Goal: Task Accomplishment & Management: Complete application form

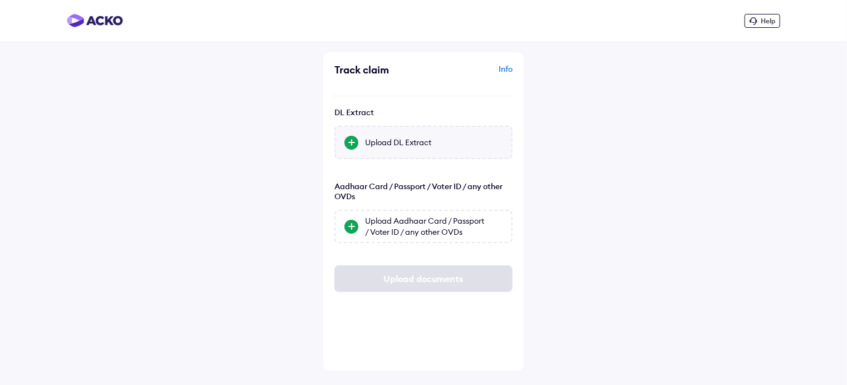
click at [388, 148] on div "Upload DL Extract" at bounding box center [434, 142] width 138 height 11
click at [0, 0] on input "Upload DL Extract" at bounding box center [0, 0] width 0 height 0
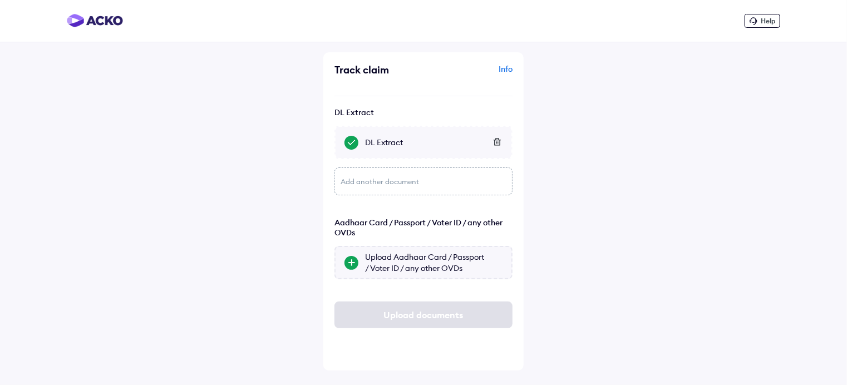
click at [357, 267] on div "Upload Aadhaar Card / Passport / Voter ID / any other OVDs" at bounding box center [424, 262] width 178 height 33
click at [0, 0] on input "Upload Aadhaar Card / Passport / Voter ID / any other OVDs" at bounding box center [0, 0] width 0 height 0
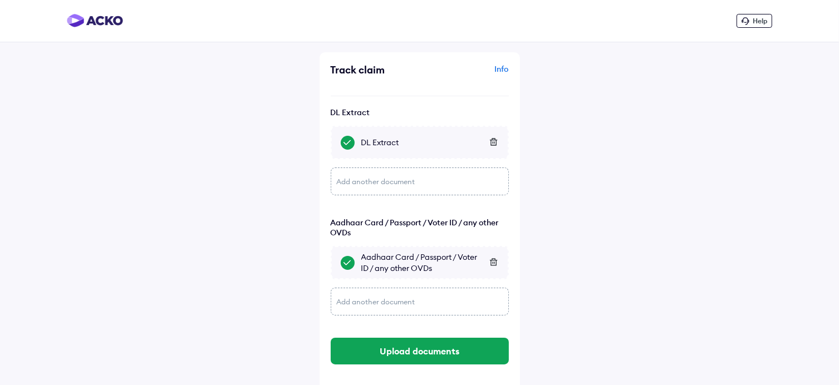
click at [386, 303] on div "Add another document" at bounding box center [420, 302] width 178 height 28
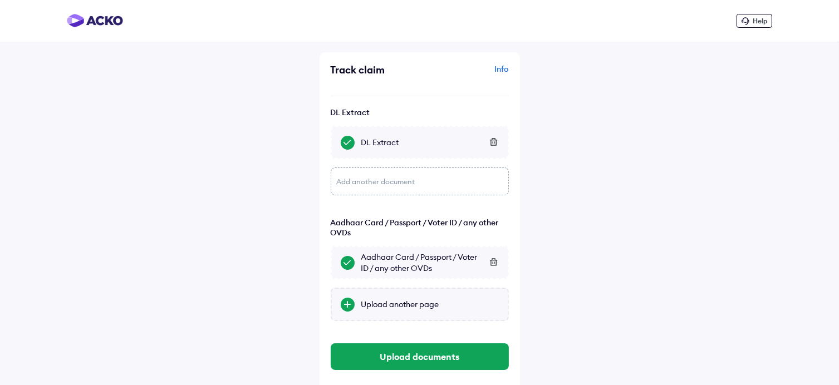
click at [395, 307] on div "Upload another page" at bounding box center [430, 304] width 138 height 11
click at [0, 0] on input "Upload another page" at bounding box center [0, 0] width 0 height 0
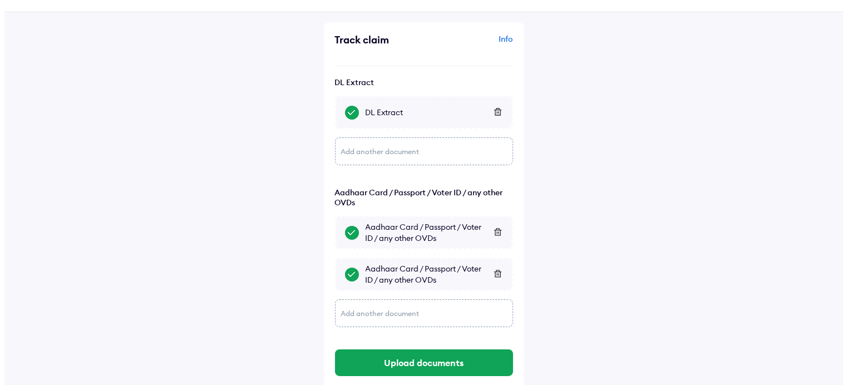
scroll to position [55, 0]
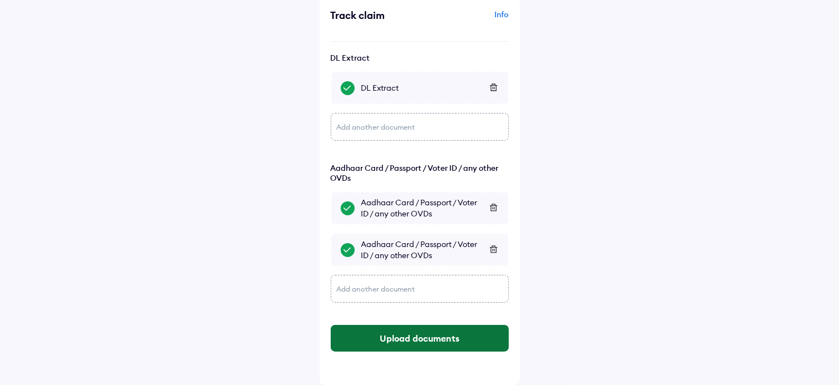
click at [406, 331] on button "Upload documents" at bounding box center [420, 338] width 178 height 27
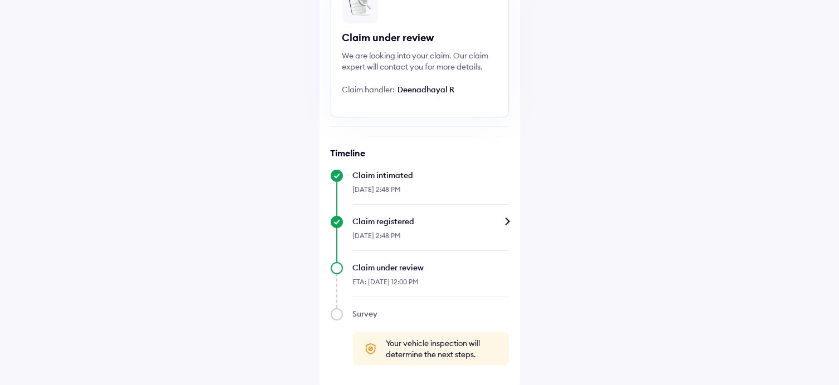
scroll to position [118, 0]
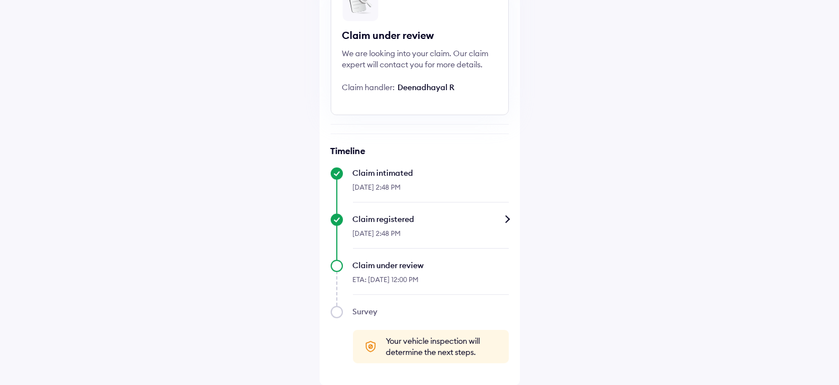
click at [502, 218] on div "Claim registered" at bounding box center [431, 219] width 156 height 11
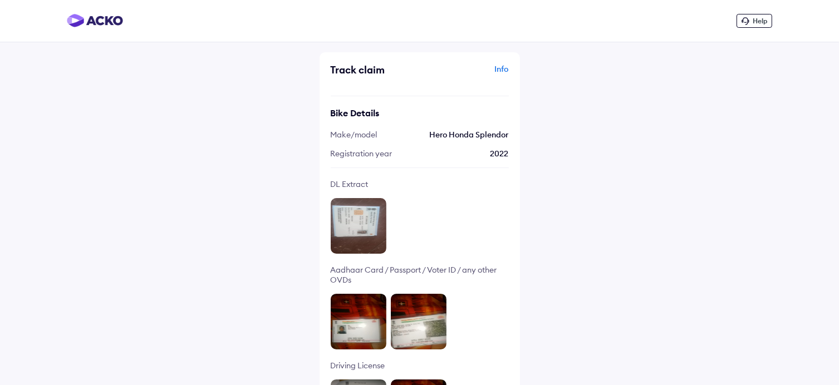
scroll to position [118, 0]
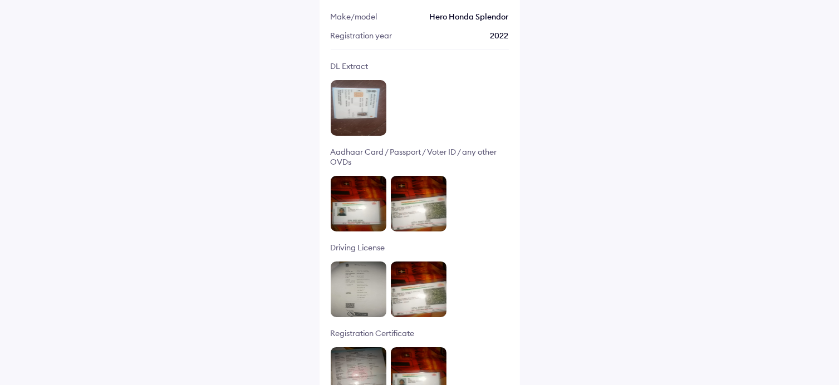
click at [463, 111] on div at bounding box center [420, 108] width 178 height 56
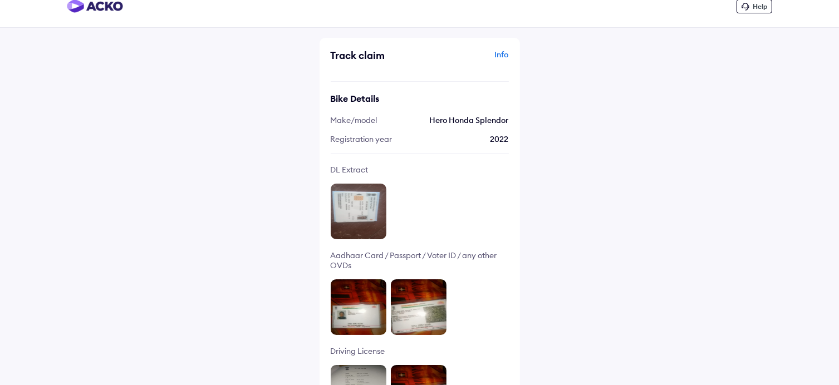
scroll to position [0, 0]
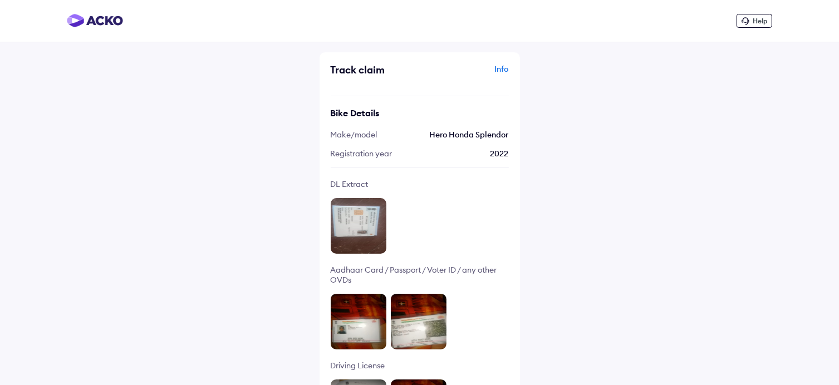
click at [498, 69] on div "Info" at bounding box center [466, 73] width 86 height 21
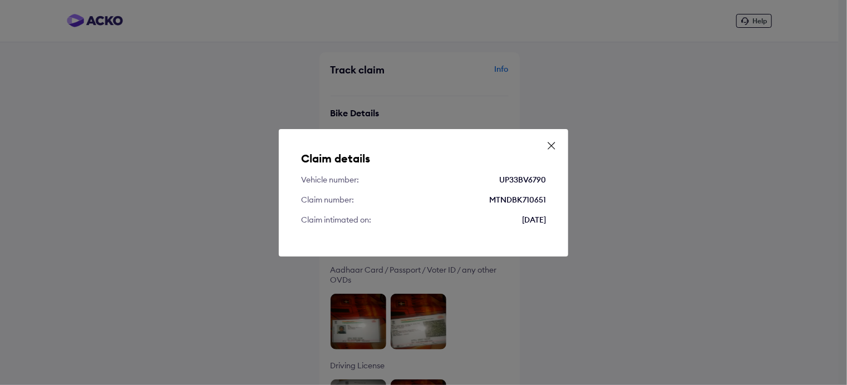
click at [548, 146] on icon at bounding box center [551, 145] width 11 height 11
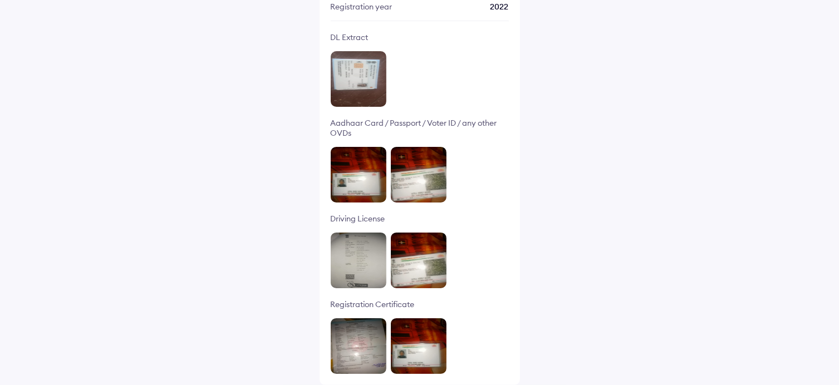
scroll to position [148, 0]
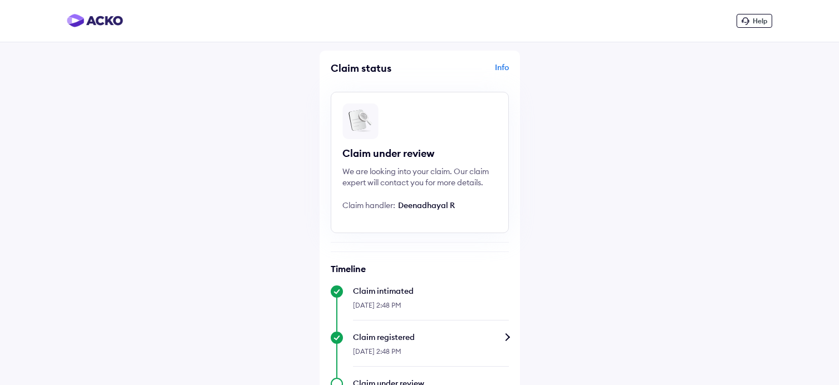
scroll to position [118, 0]
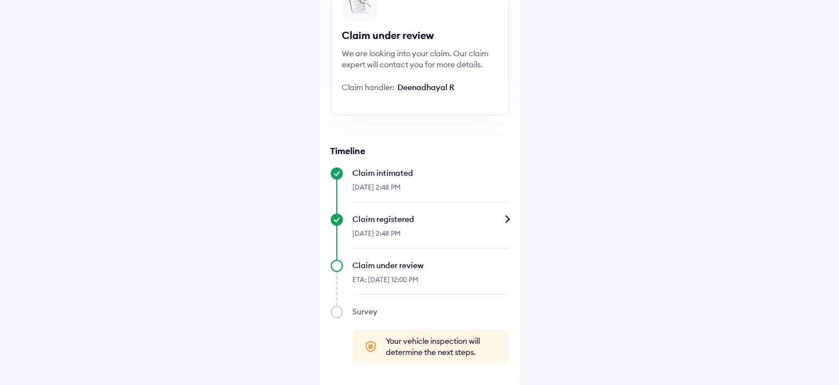
click at [552, 317] on div "Help Claim status Info Claim under review We are looking into your claim. Our c…" at bounding box center [419, 134] width 839 height 504
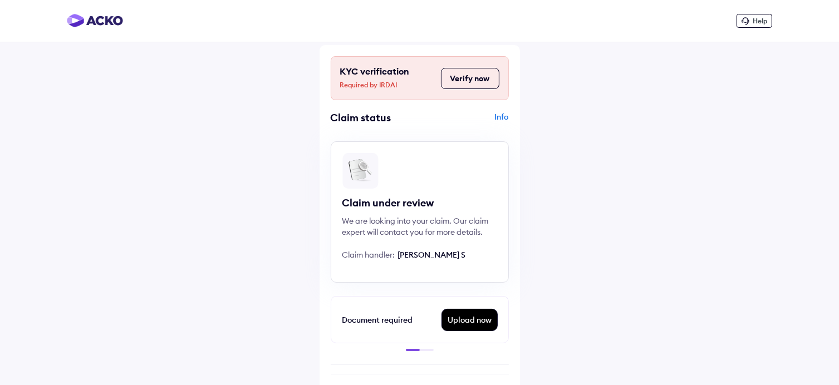
click at [473, 325] on div "Upload now" at bounding box center [469, 320] width 55 height 21
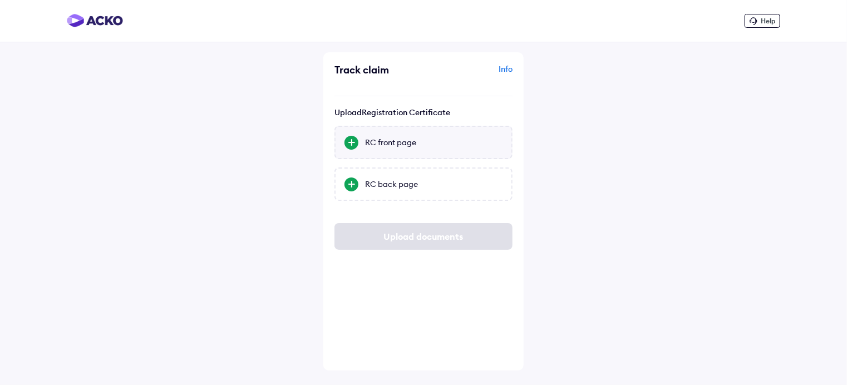
click at [390, 149] on div "RC front page" at bounding box center [424, 142] width 178 height 33
click at [0, 0] on input "RC front page" at bounding box center [0, 0] width 0 height 0
click at [406, 189] on div "RC back page" at bounding box center [434, 184] width 138 height 11
click at [0, 0] on input "RC back page" at bounding box center [0, 0] width 0 height 0
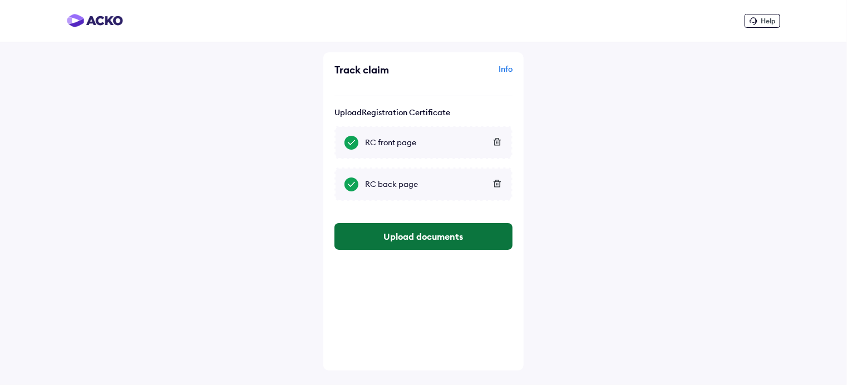
click at [435, 236] on button "Upload documents" at bounding box center [424, 236] width 178 height 27
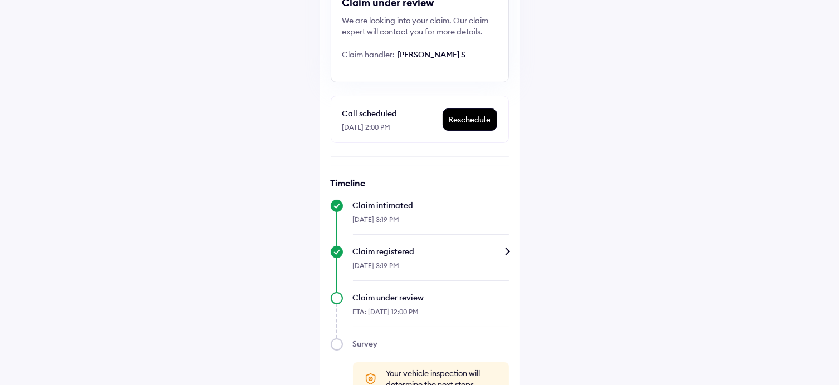
scroll to position [232, 0]
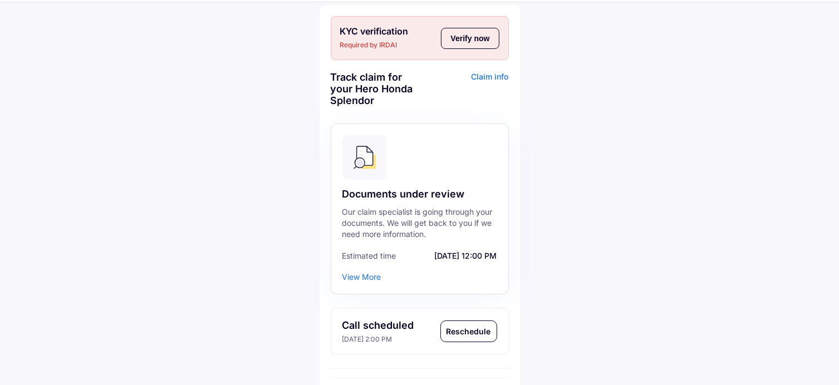
scroll to position [17, 0]
